Goal: Contribute content: Contribute content

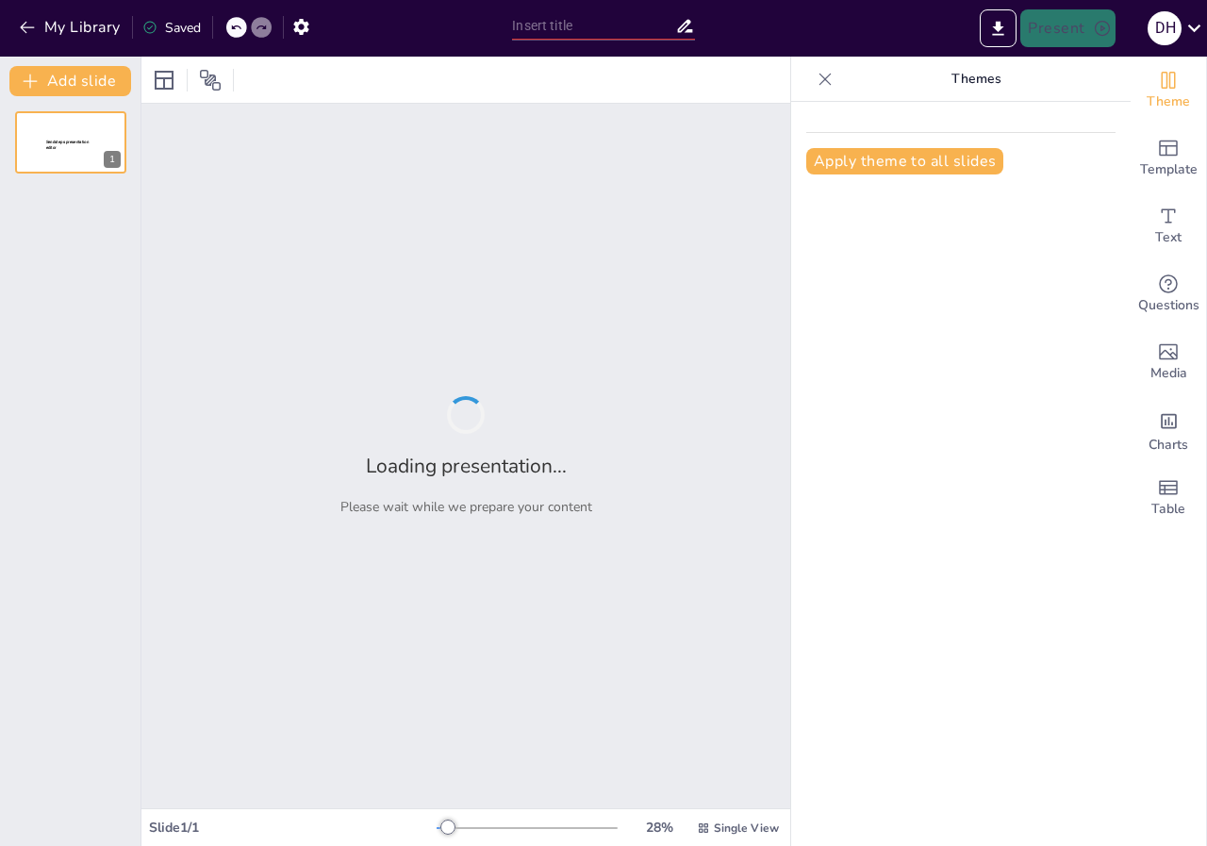
type input "Clases de Proposiciones: Conjunción, Disyunción y Negación en Algoritmos"
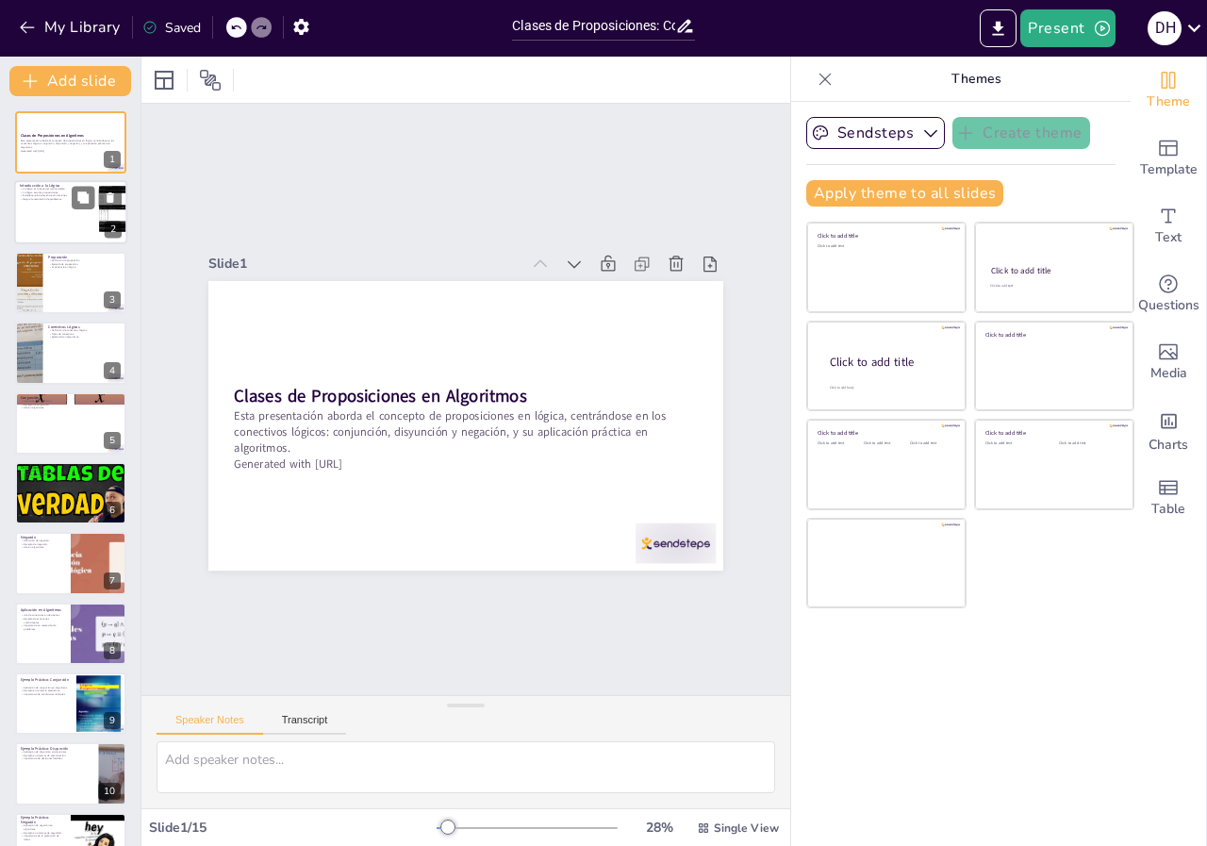
click at [53, 203] on div at bounding box center [70, 213] width 113 height 64
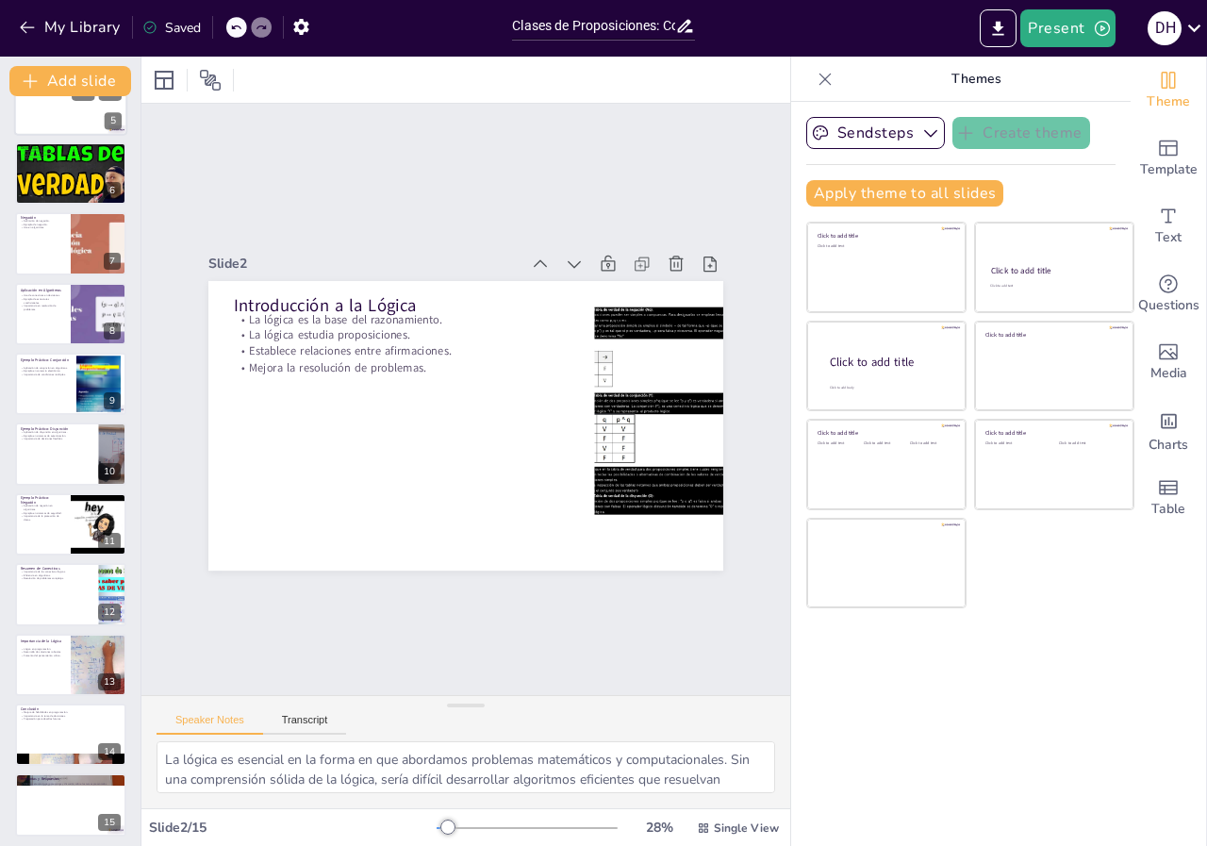
scroll to position [325, 0]
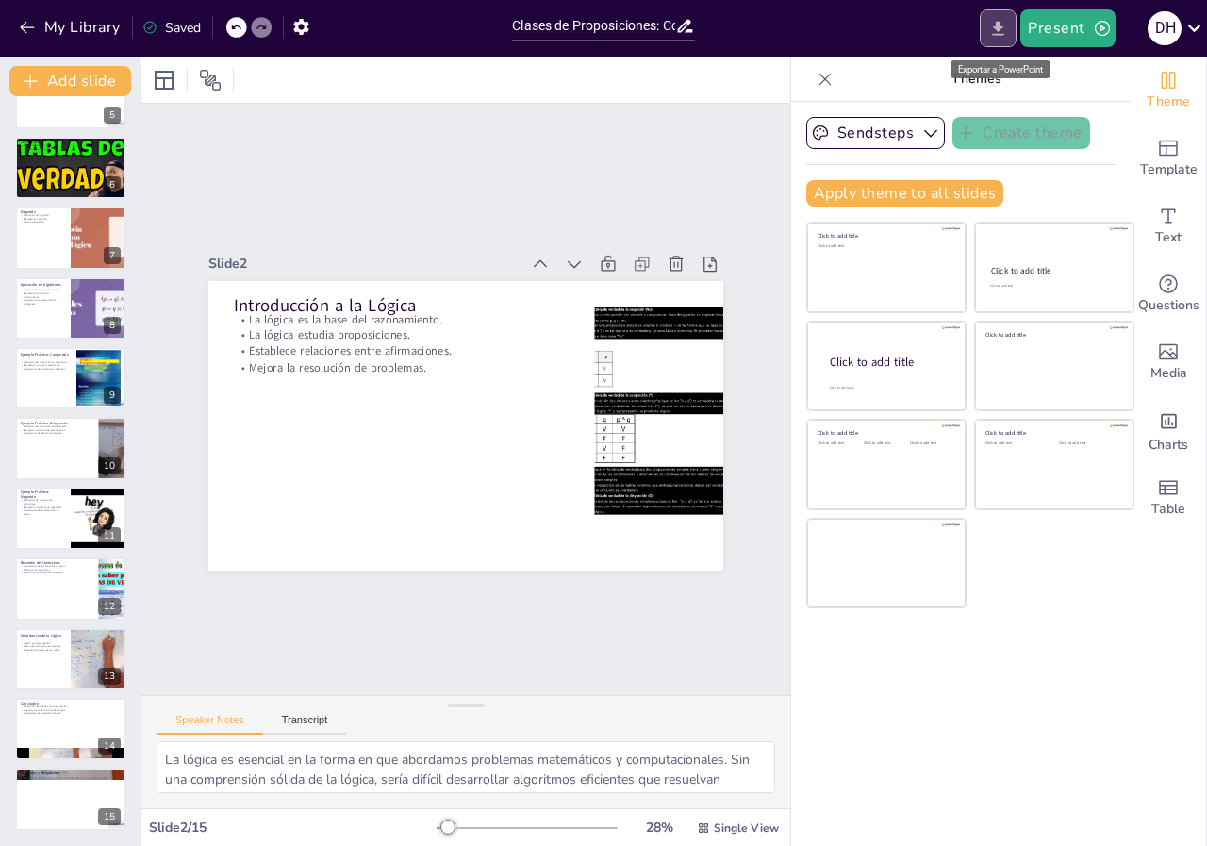
click at [992, 26] on icon "Export to PowerPoint" at bounding box center [998, 29] width 20 height 20
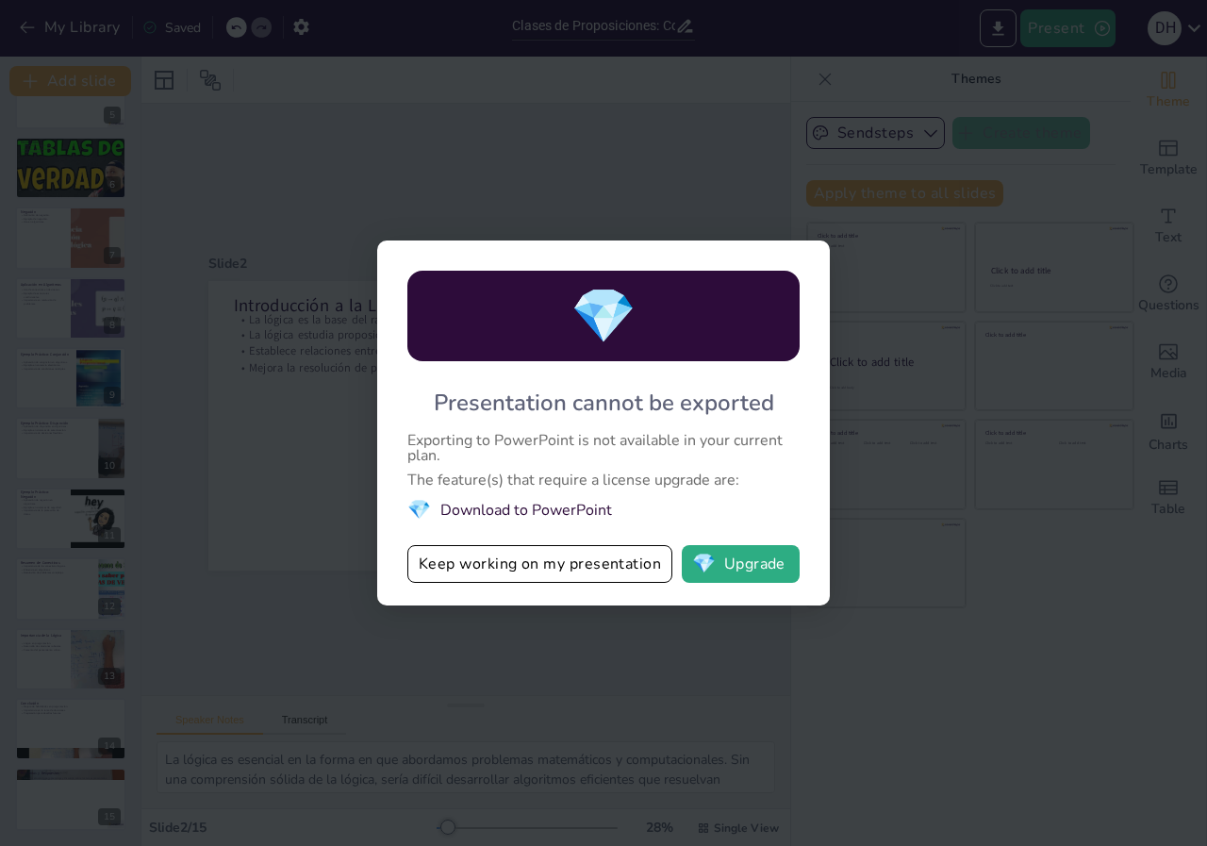
click at [524, 515] on li "💎 Download to PowerPoint" at bounding box center [603, 509] width 392 height 25
click at [470, 559] on button "Keep working on my presentation" at bounding box center [539, 564] width 265 height 38
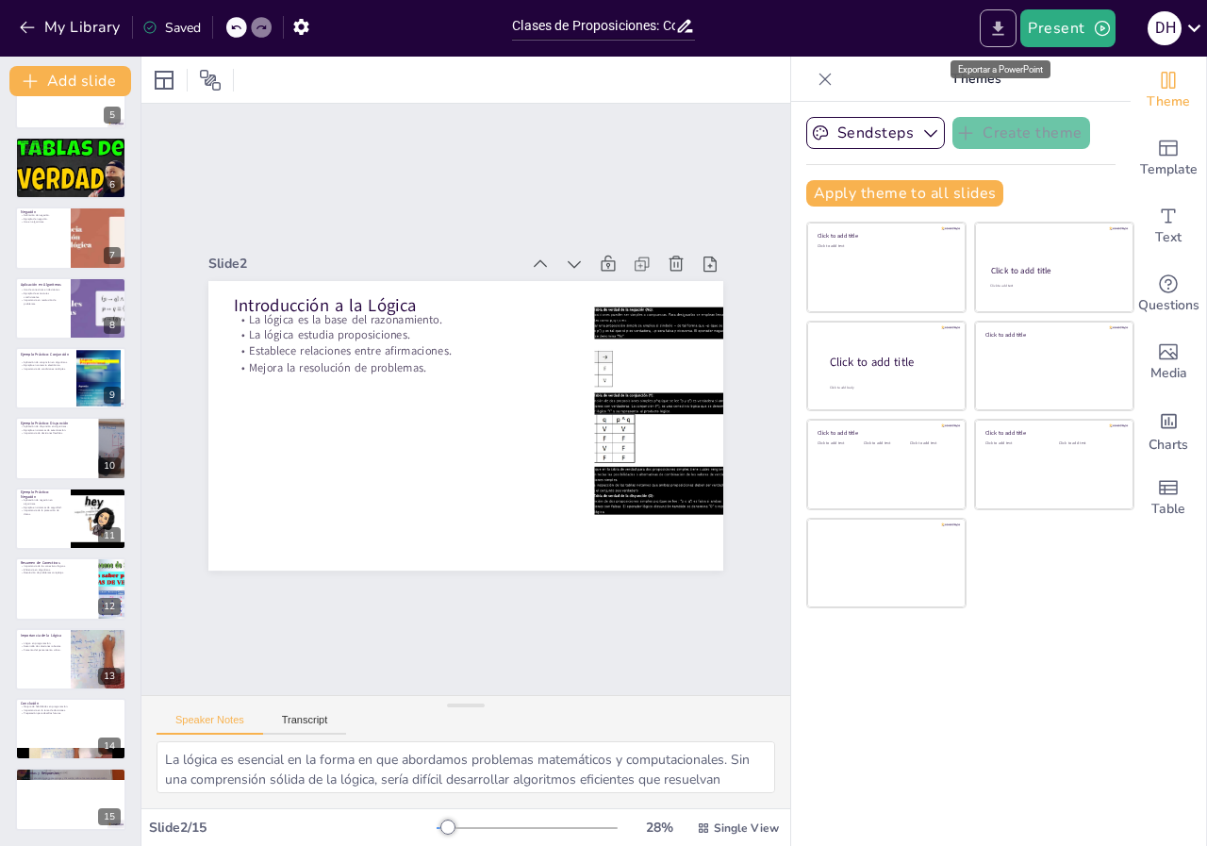
click at [995, 25] on icon "Export to PowerPoint" at bounding box center [998, 29] width 20 height 20
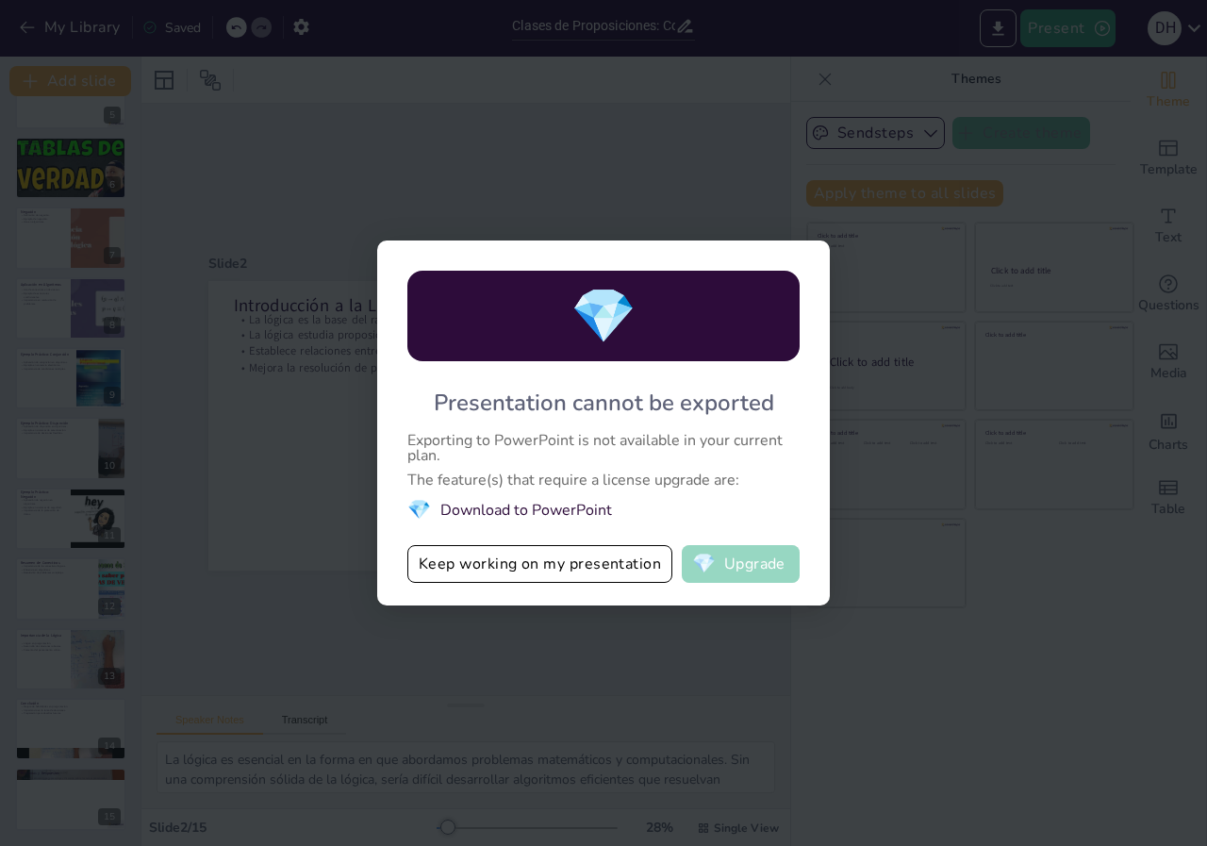
click at [719, 568] on button "💎 Upgrade" at bounding box center [741, 564] width 118 height 38
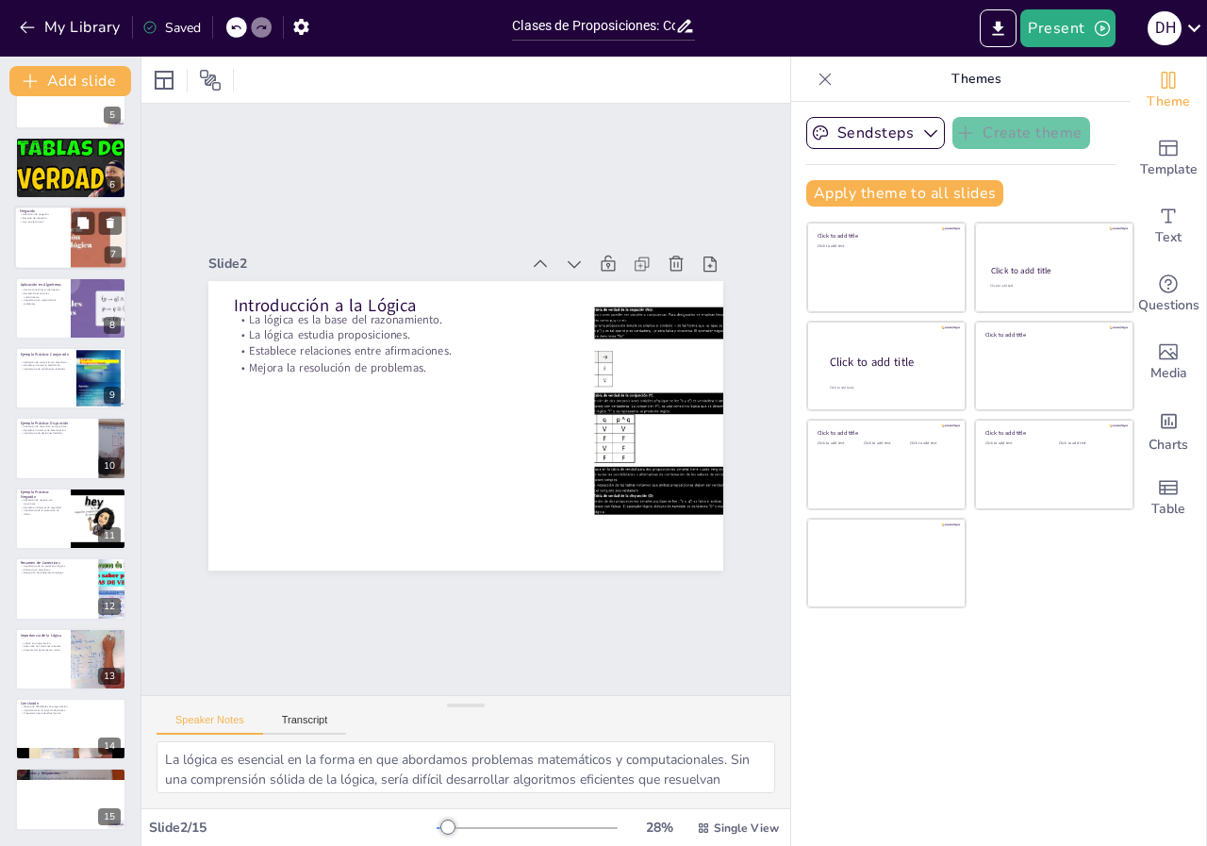
click at [48, 240] on div at bounding box center [70, 238] width 113 height 64
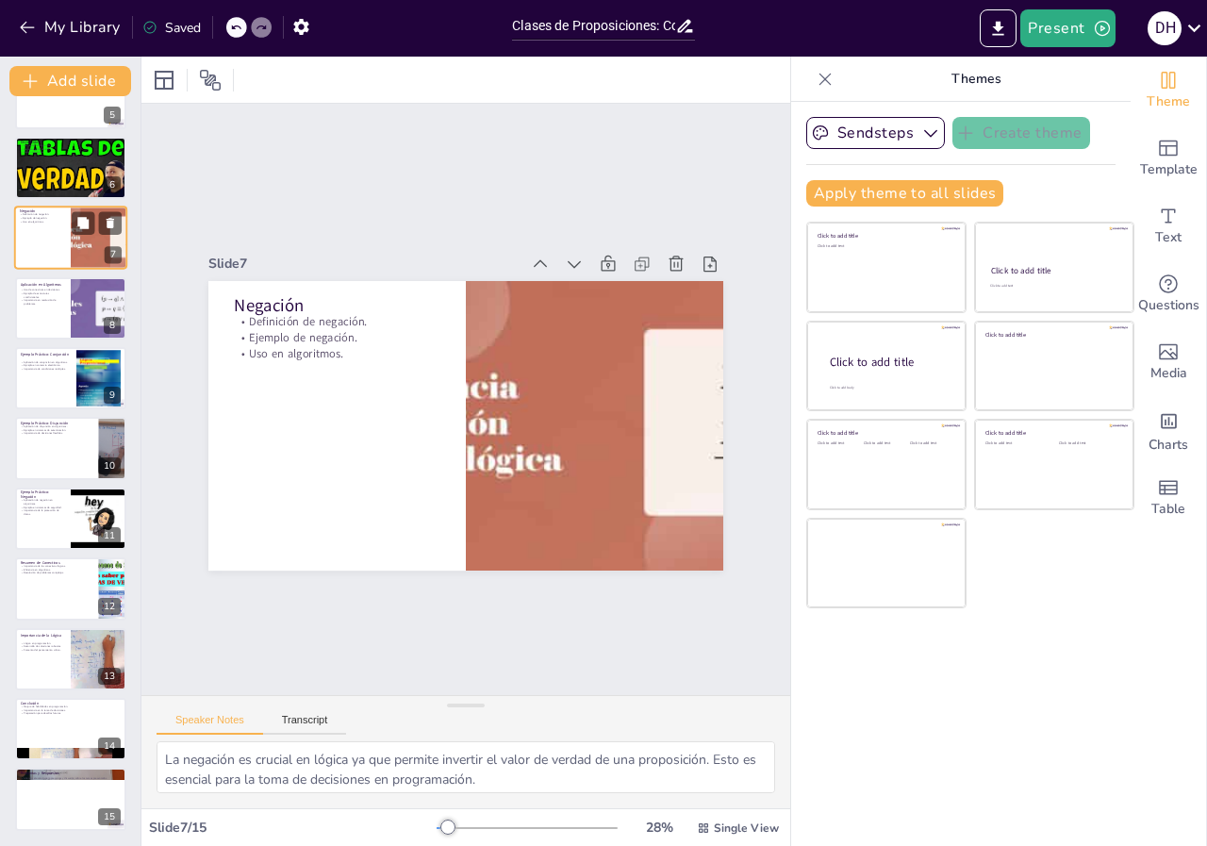
scroll to position [92, 0]
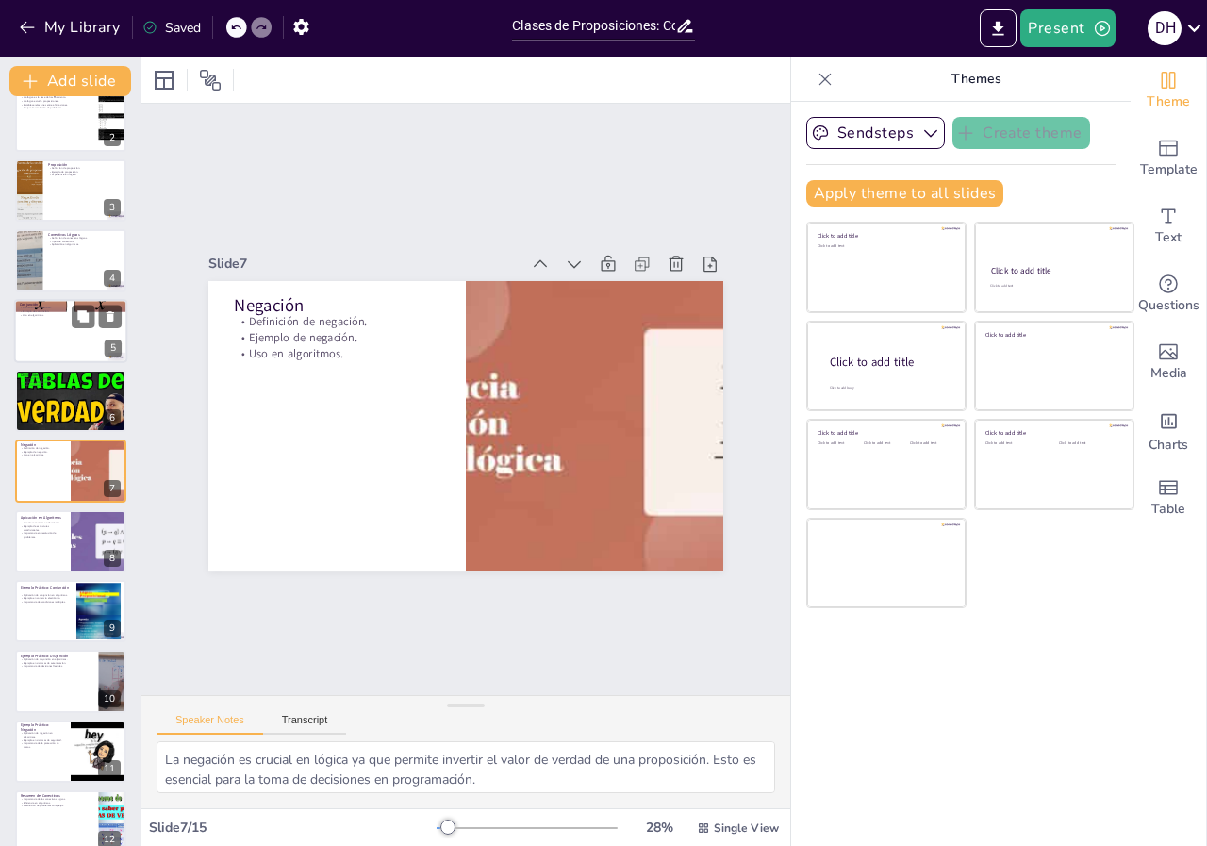
click at [41, 320] on div at bounding box center [70, 331] width 113 height 64
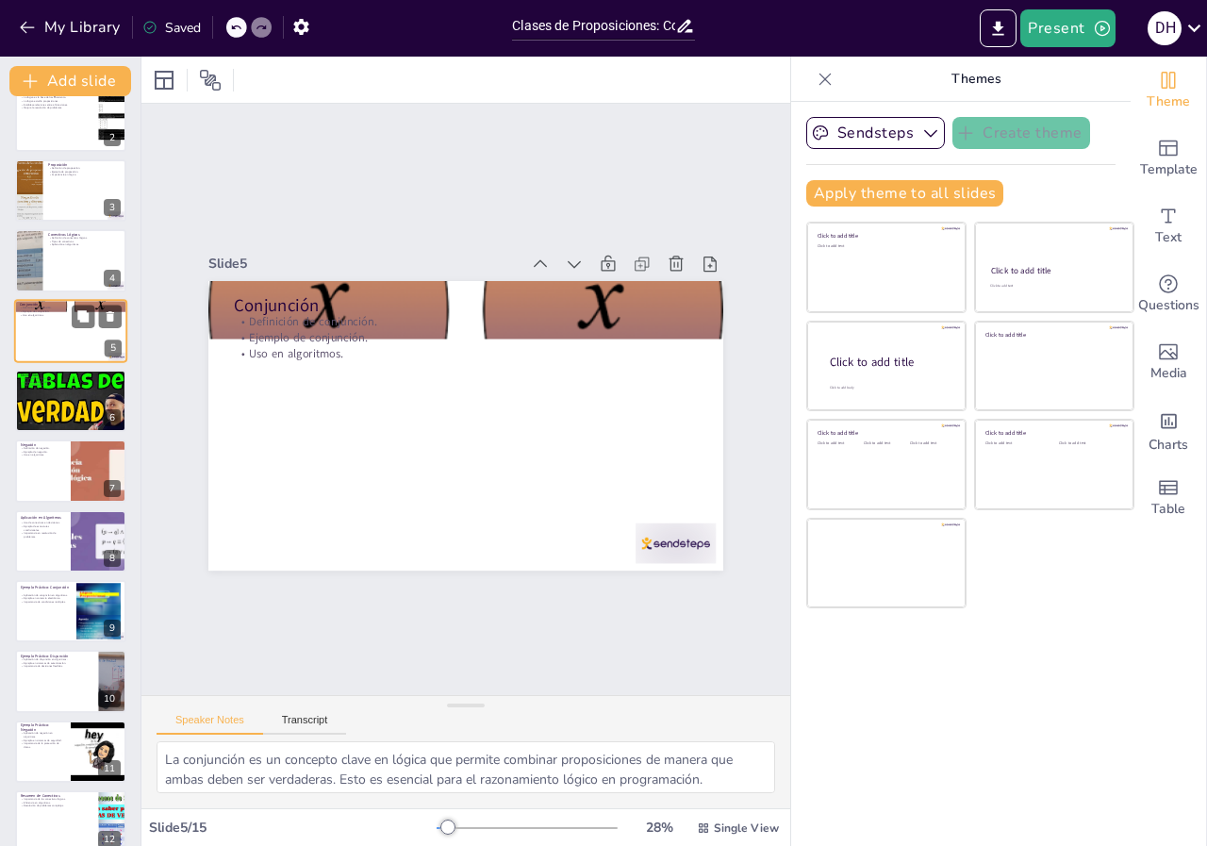
scroll to position [0, 0]
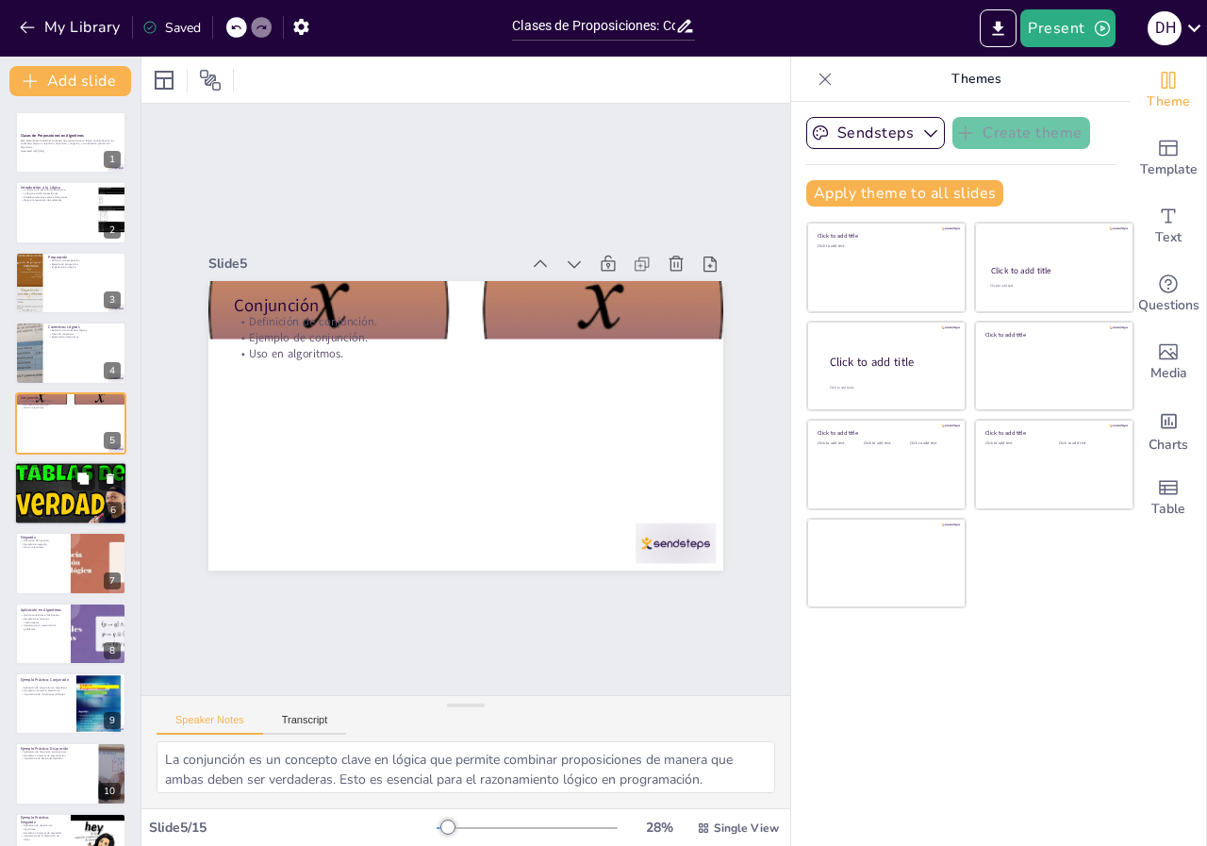
click at [40, 479] on div at bounding box center [70, 493] width 113 height 64
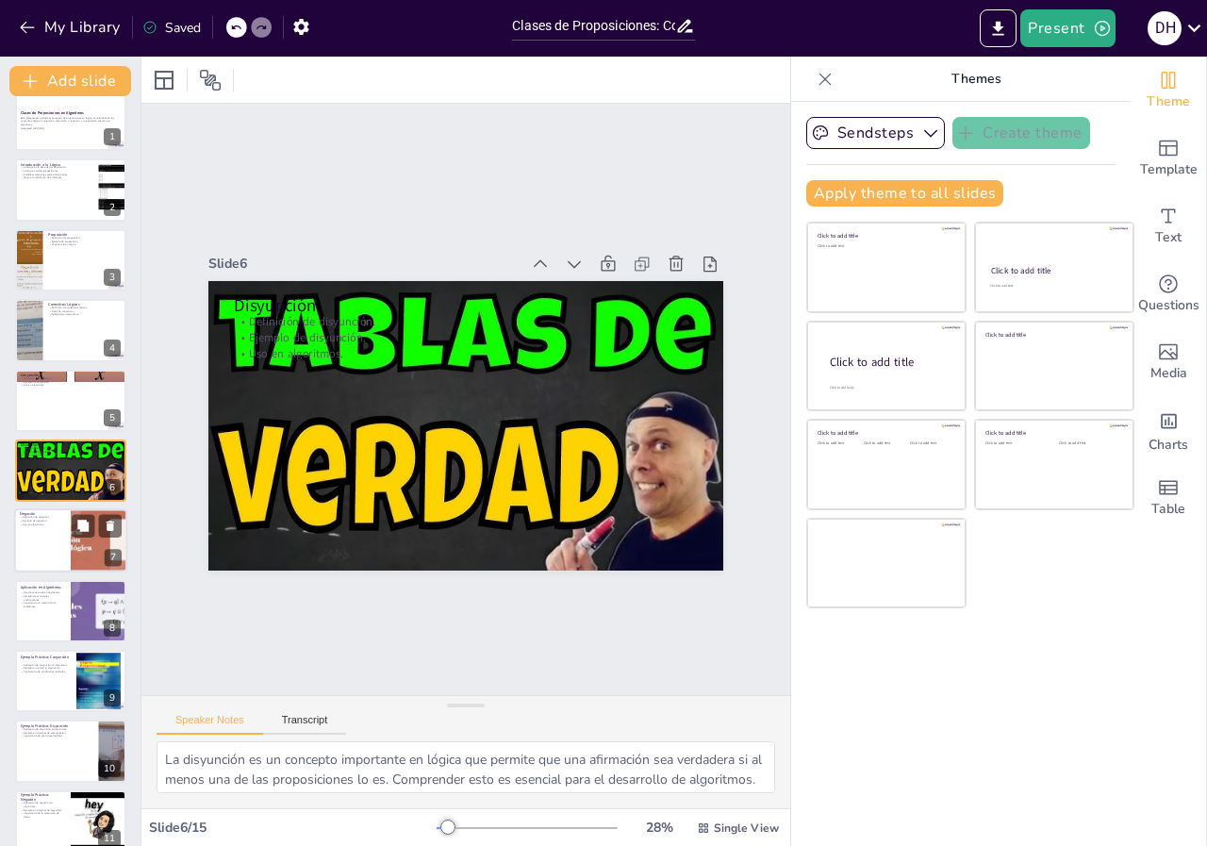
click at [29, 537] on div at bounding box center [70, 541] width 113 height 64
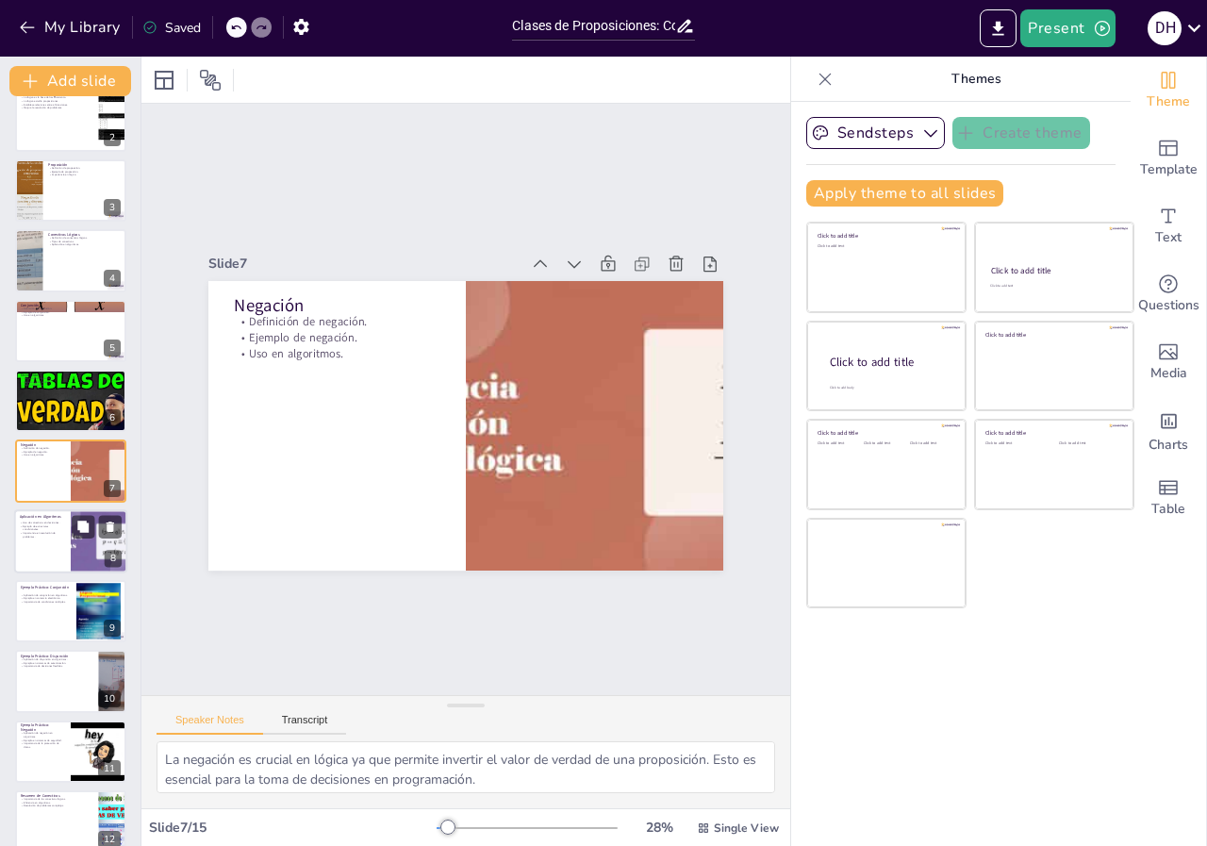
click at [57, 537] on div at bounding box center [70, 541] width 113 height 64
type textarea "Los conectivos lógicos son fundamentales para tomar decisiones en programación.…"
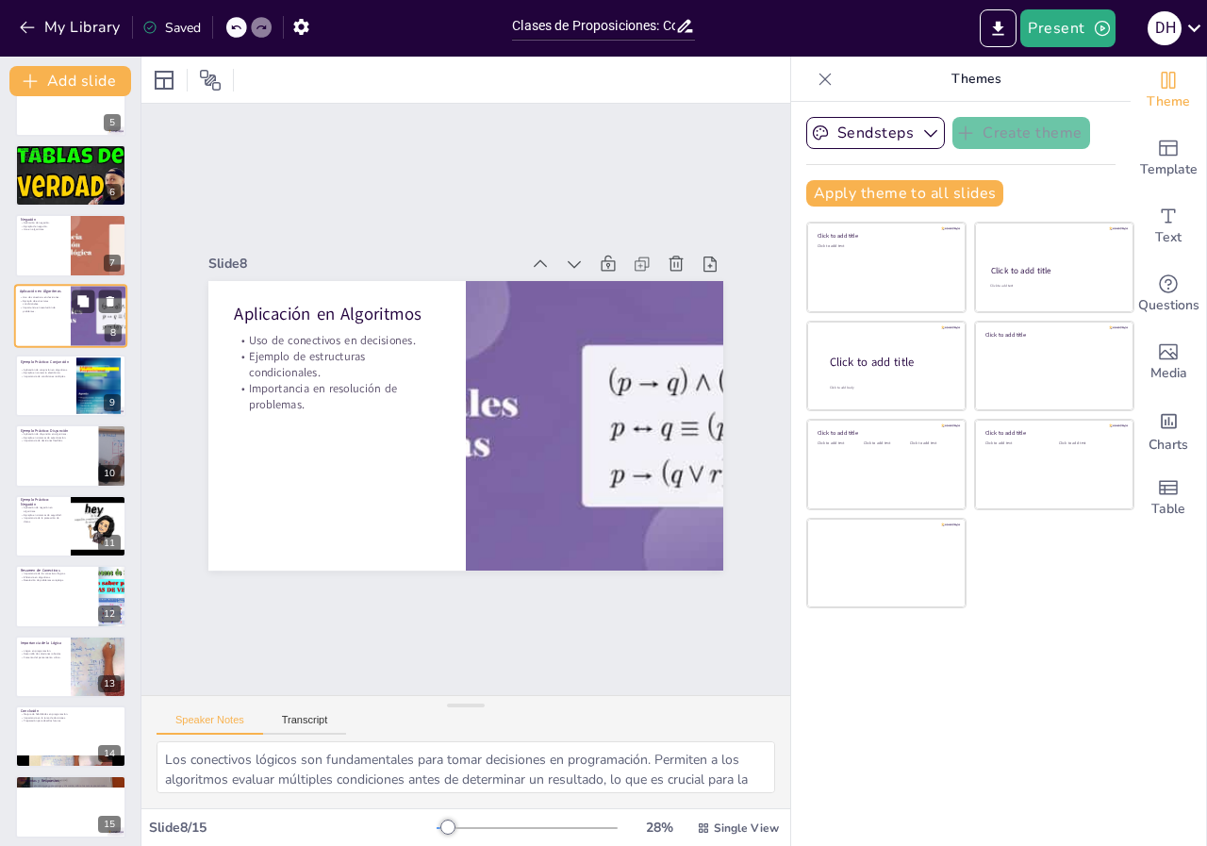
scroll to position [325, 0]
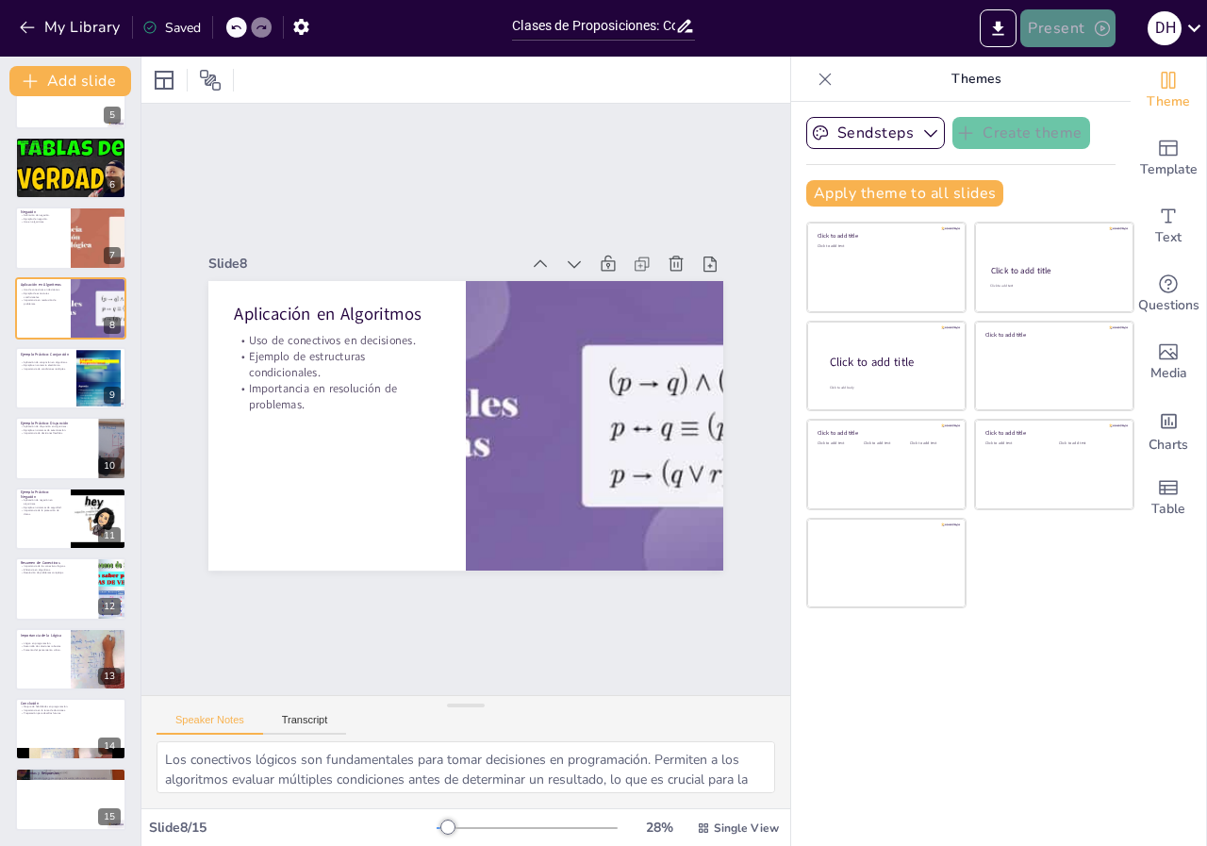
click at [1062, 30] on button "Present" at bounding box center [1067, 28] width 94 height 38
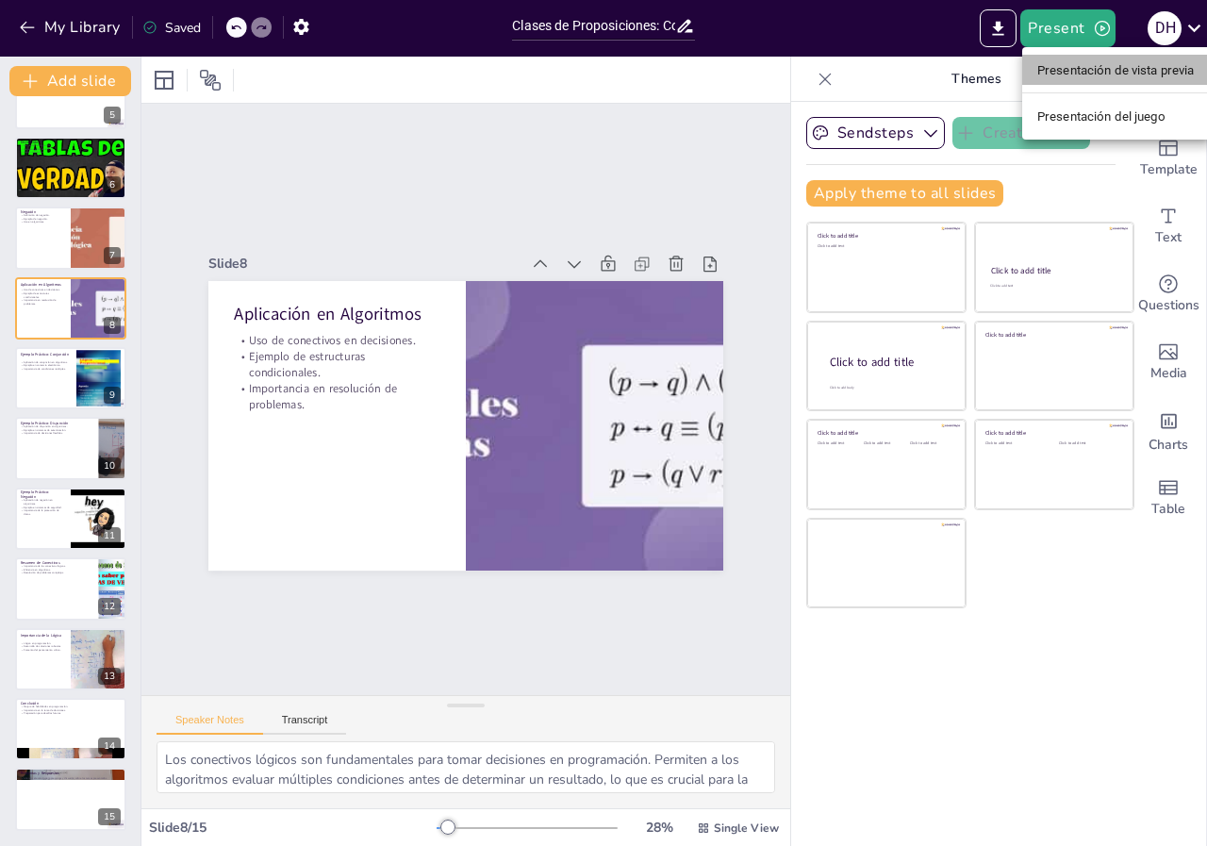
click at [1081, 76] on font "Presentación de vista previa" at bounding box center [1115, 70] width 157 height 14
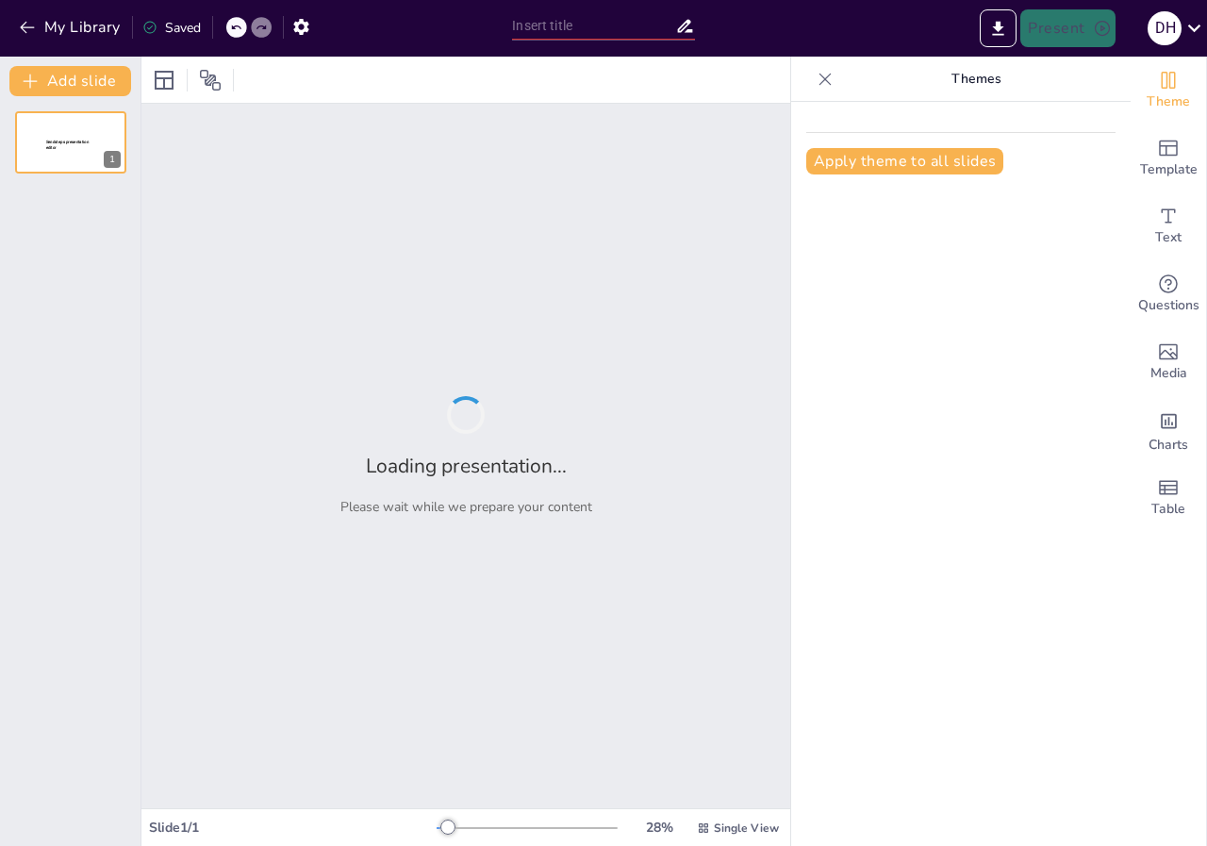
type input "Clases de Proposiciones: Conjunción, Disyunción y Negación en Algoritmos"
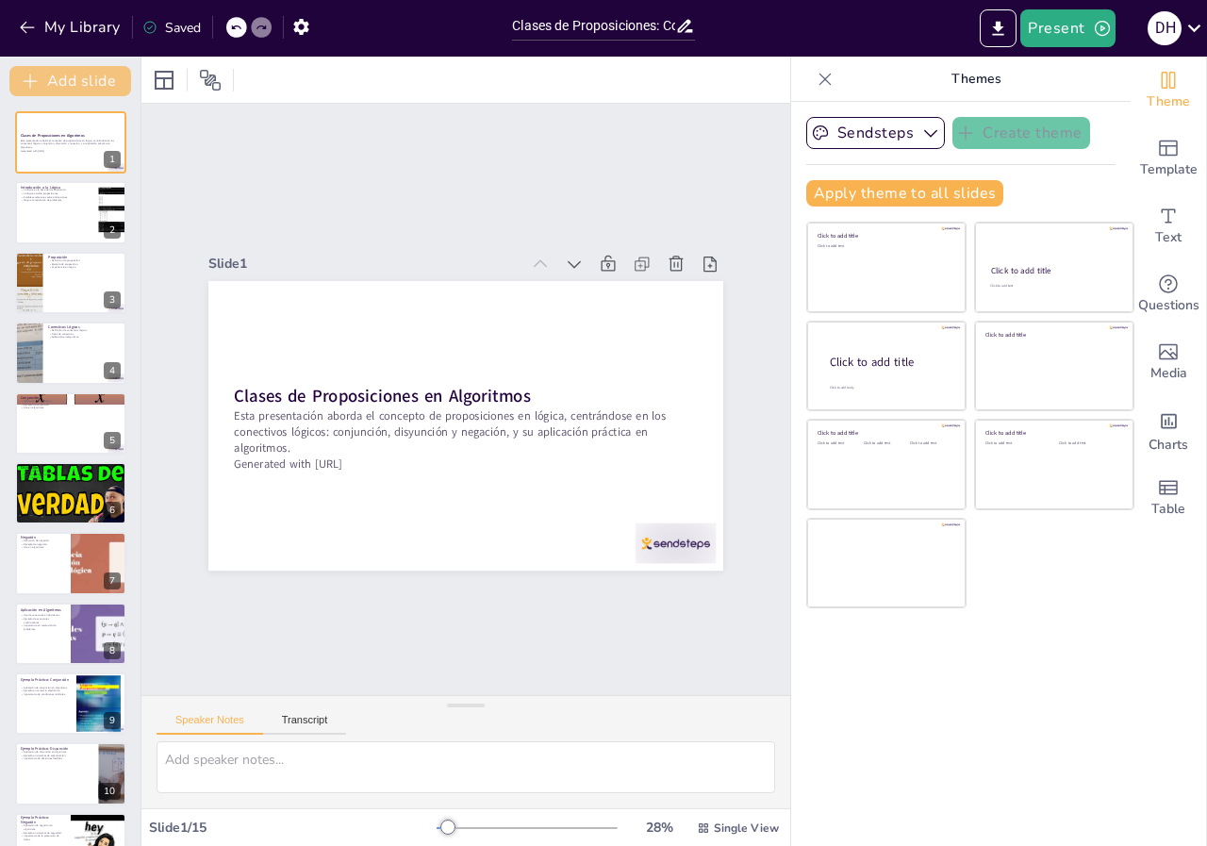
click at [59, 84] on button "Add slide" at bounding box center [70, 81] width 122 height 30
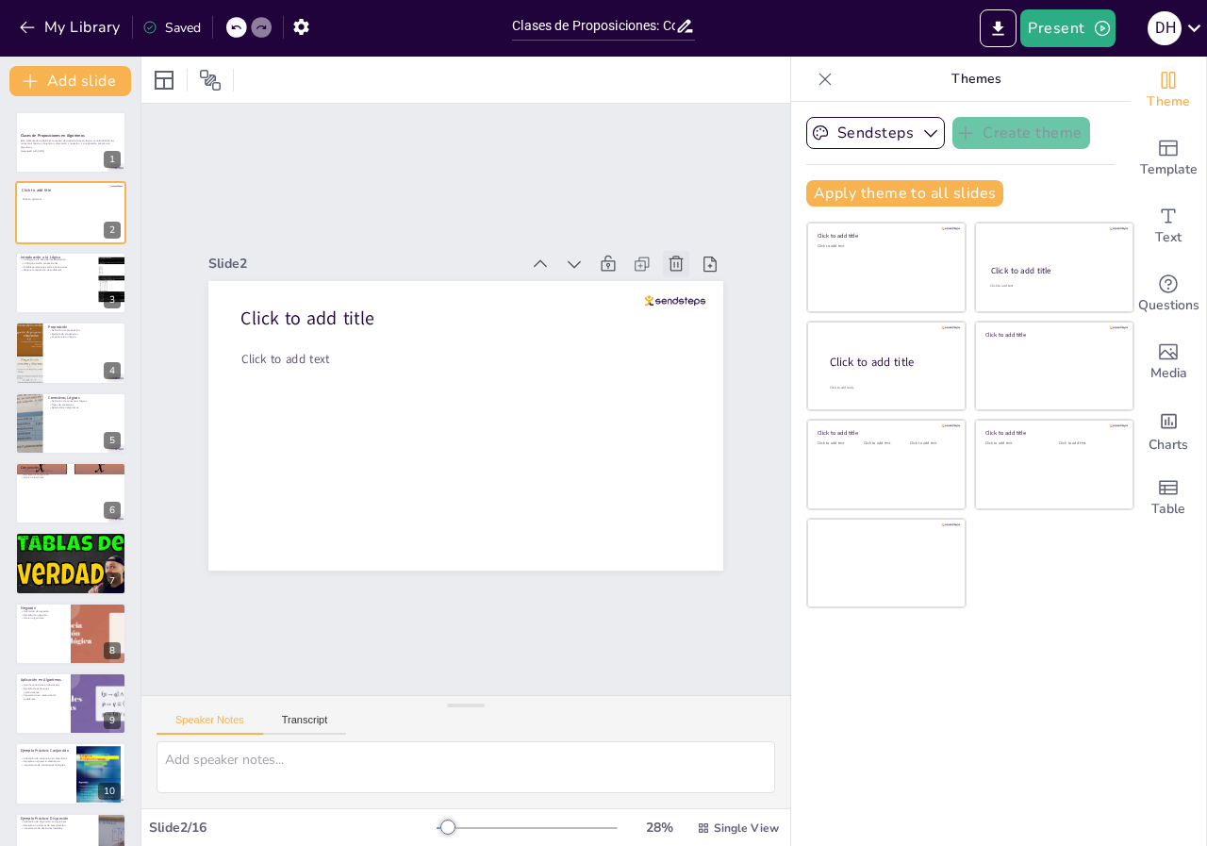
click at [633, 584] on icon at bounding box center [622, 594] width 21 height 21
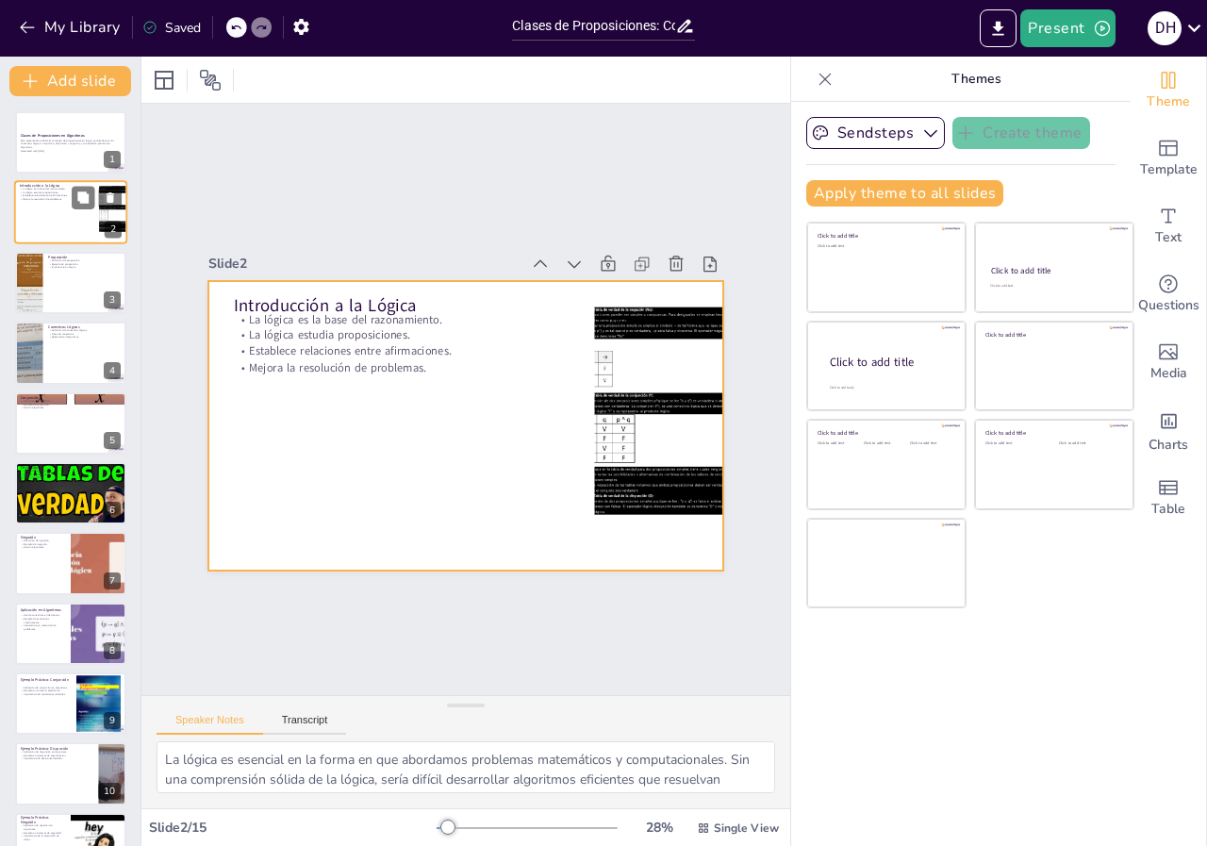
click at [54, 207] on div at bounding box center [70, 213] width 113 height 64
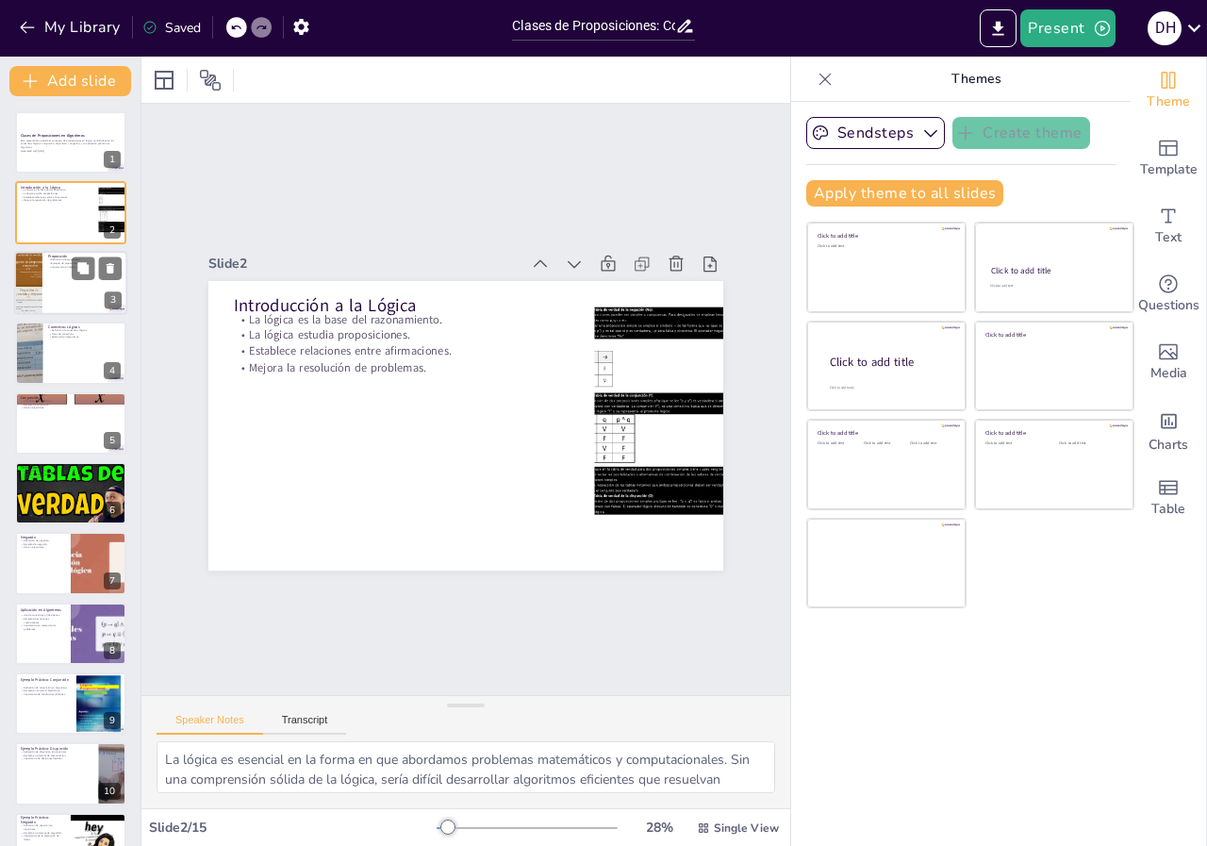
click at [71, 270] on div at bounding box center [70, 283] width 113 height 64
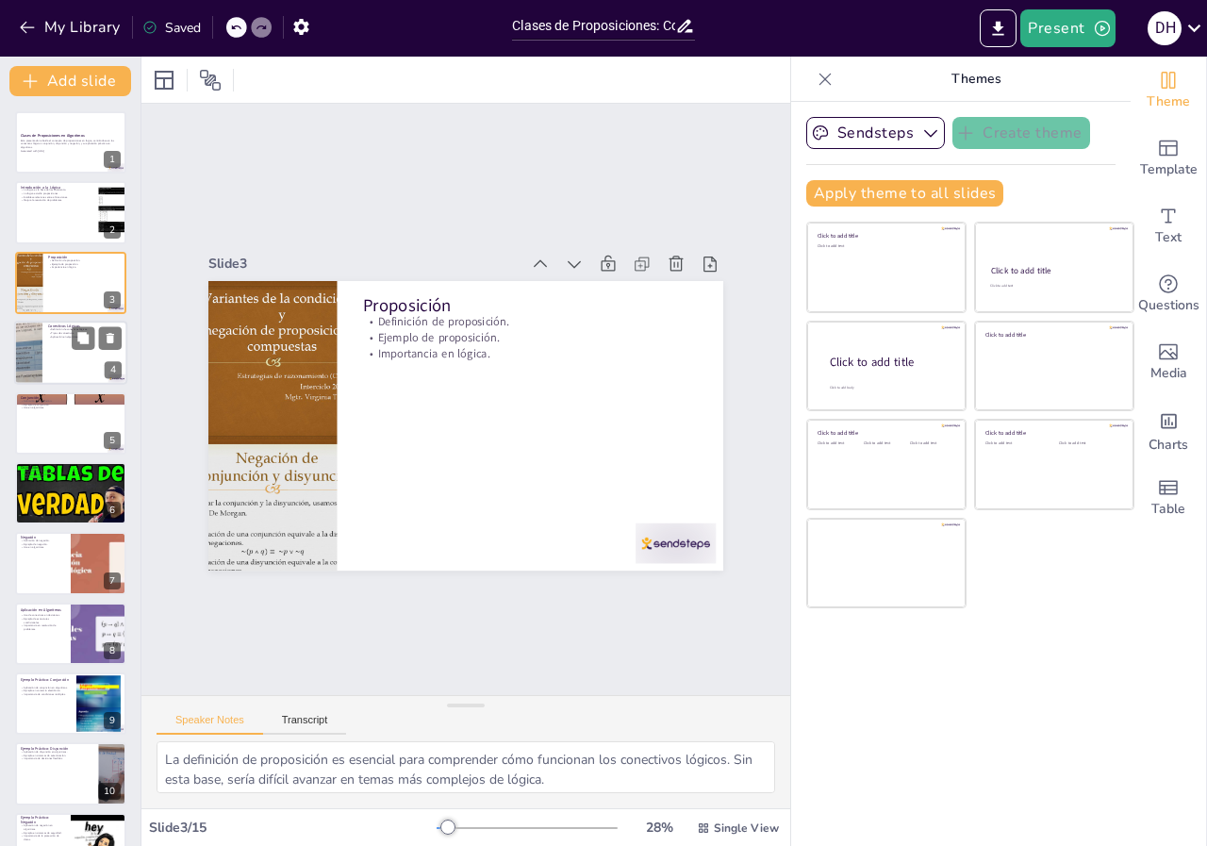
click at [46, 359] on div at bounding box center [70, 353] width 113 height 64
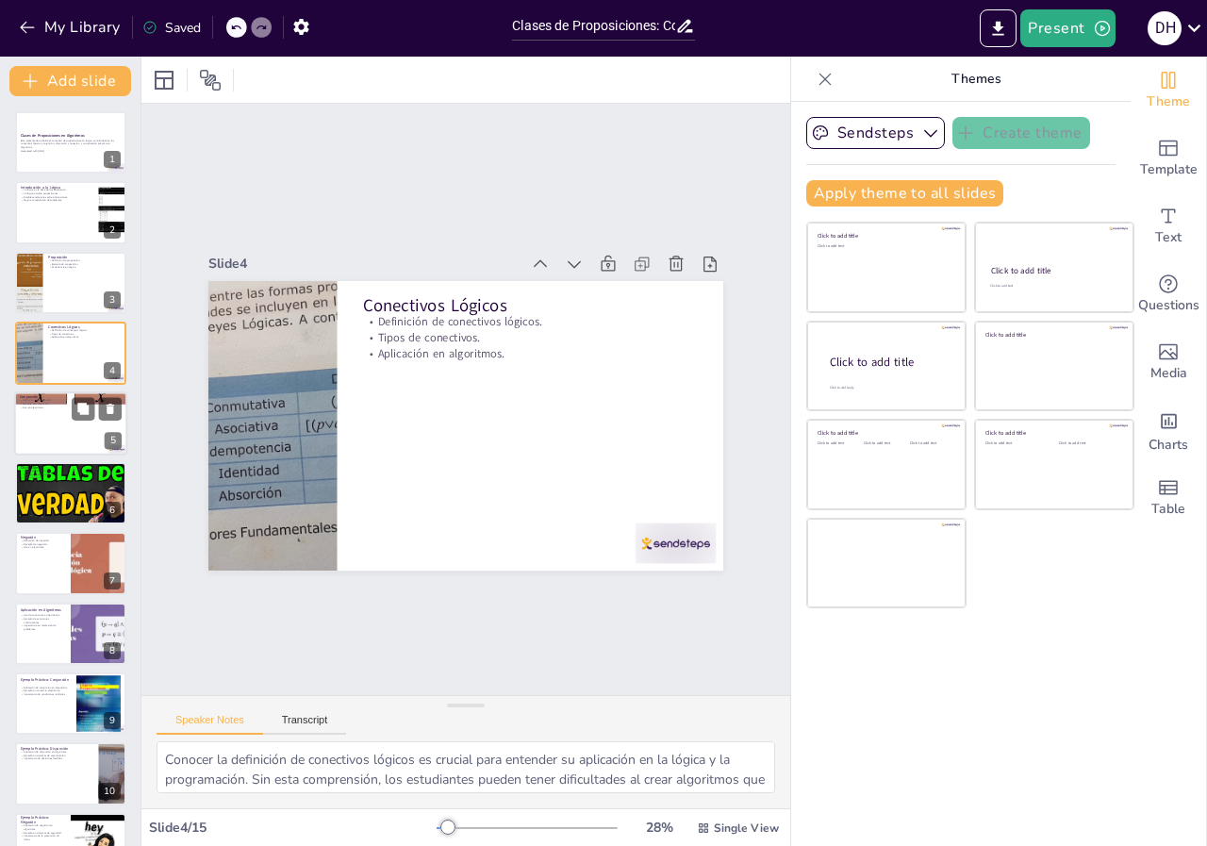
click at [28, 429] on div at bounding box center [70, 423] width 113 height 64
type textarea "La conjunción es un concepto clave en lógica que permite combinar proposiciones…"
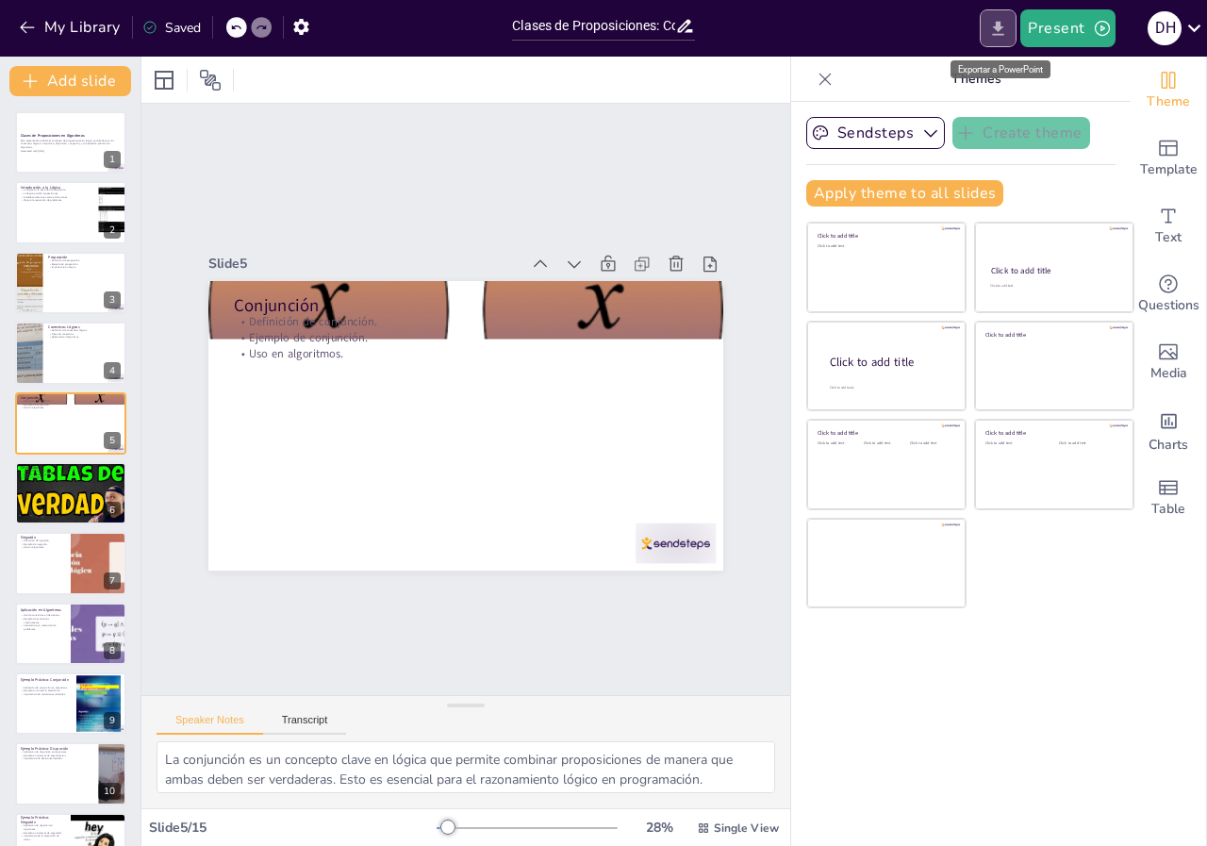
click at [1000, 33] on icon "Export to PowerPoint" at bounding box center [998, 29] width 20 height 20
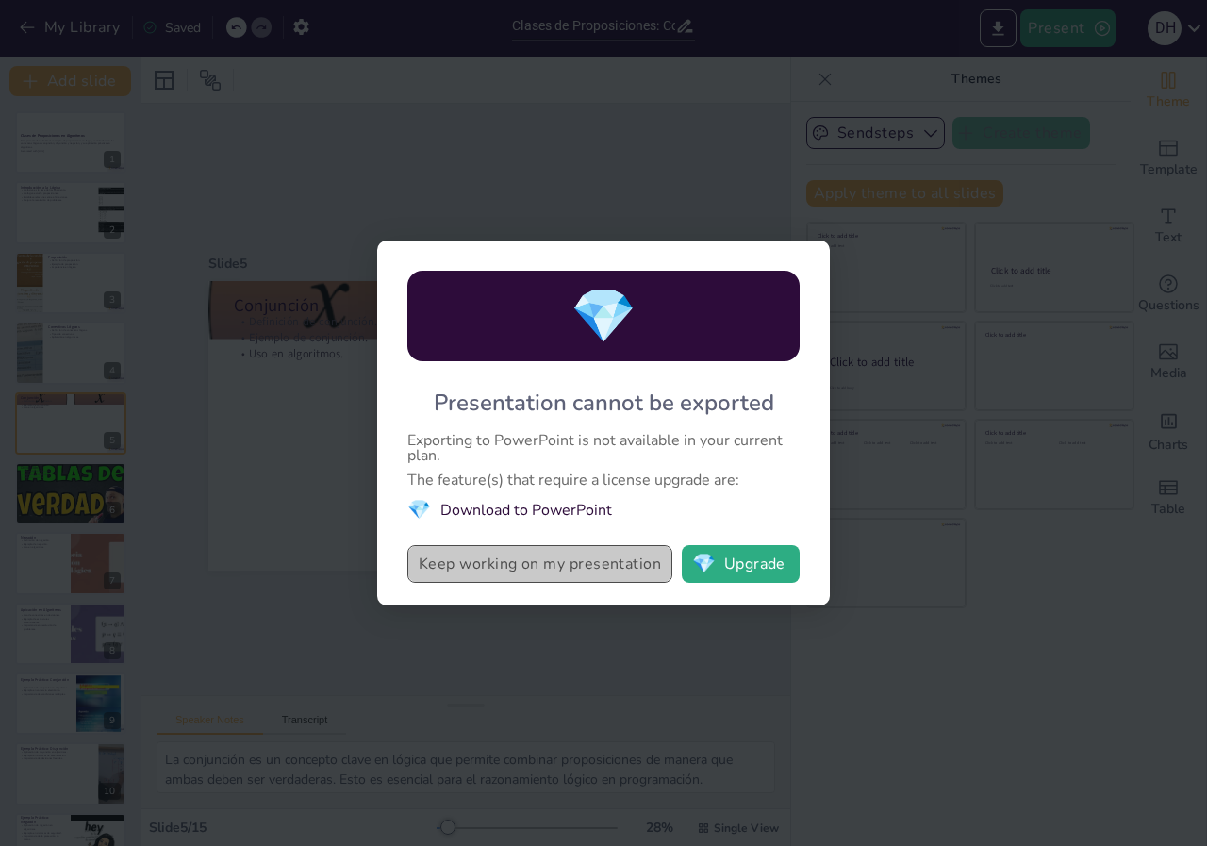
click at [492, 564] on button "Keep working on my presentation" at bounding box center [539, 564] width 265 height 38
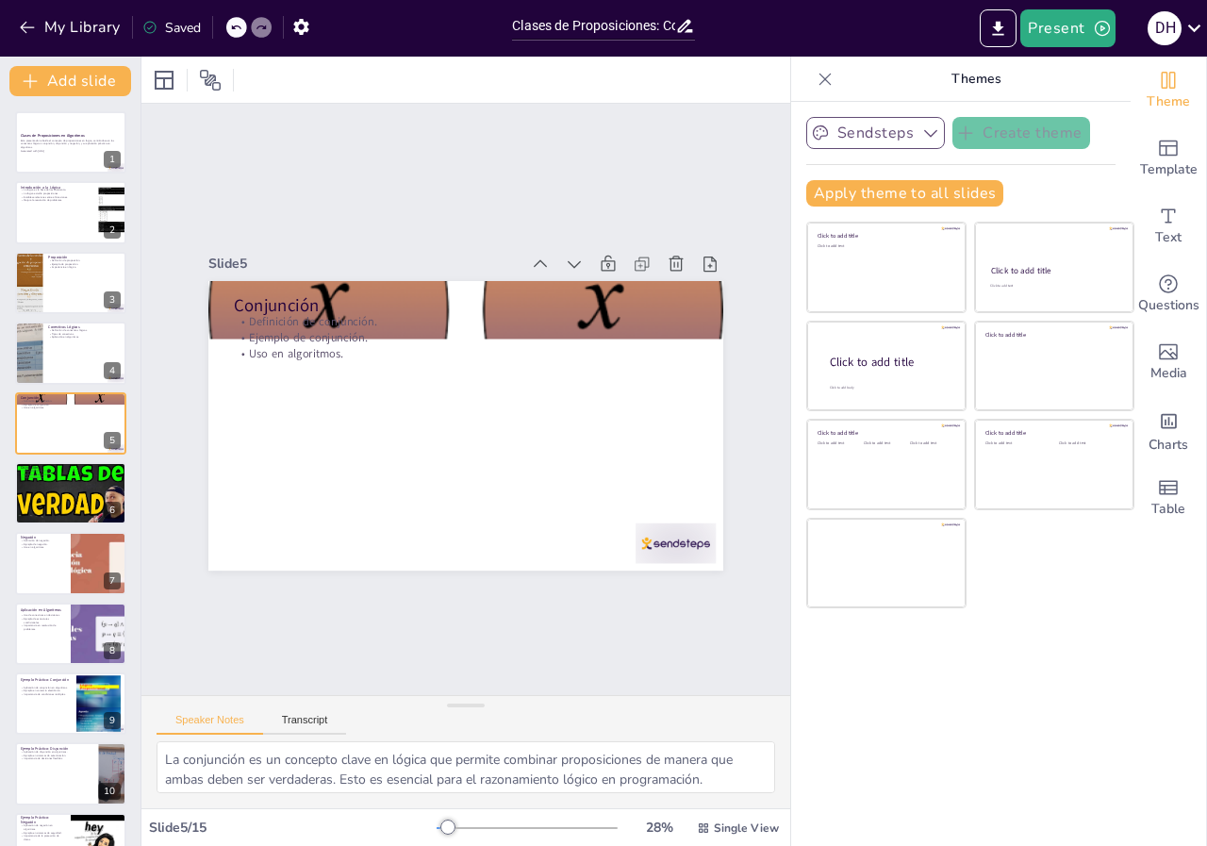
click at [847, 137] on button "Sendsteps" at bounding box center [875, 133] width 139 height 32
click at [872, 776] on div "Sendsteps Create theme Sendsteps Themes Sendsteps Apply theme to all slides Cli…" at bounding box center [960, 474] width 339 height 744
